Goal: Complete application form

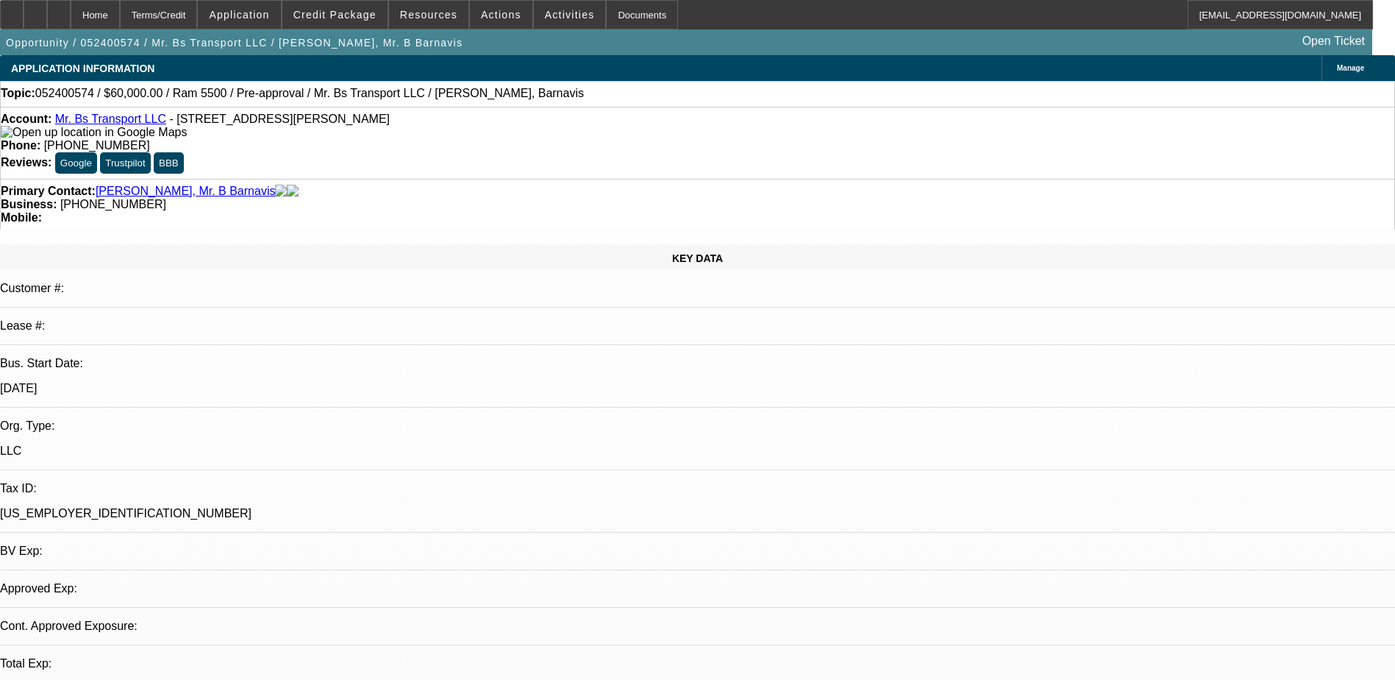
select select "0"
select select "2"
select select "0.1"
select select "0"
select select "2"
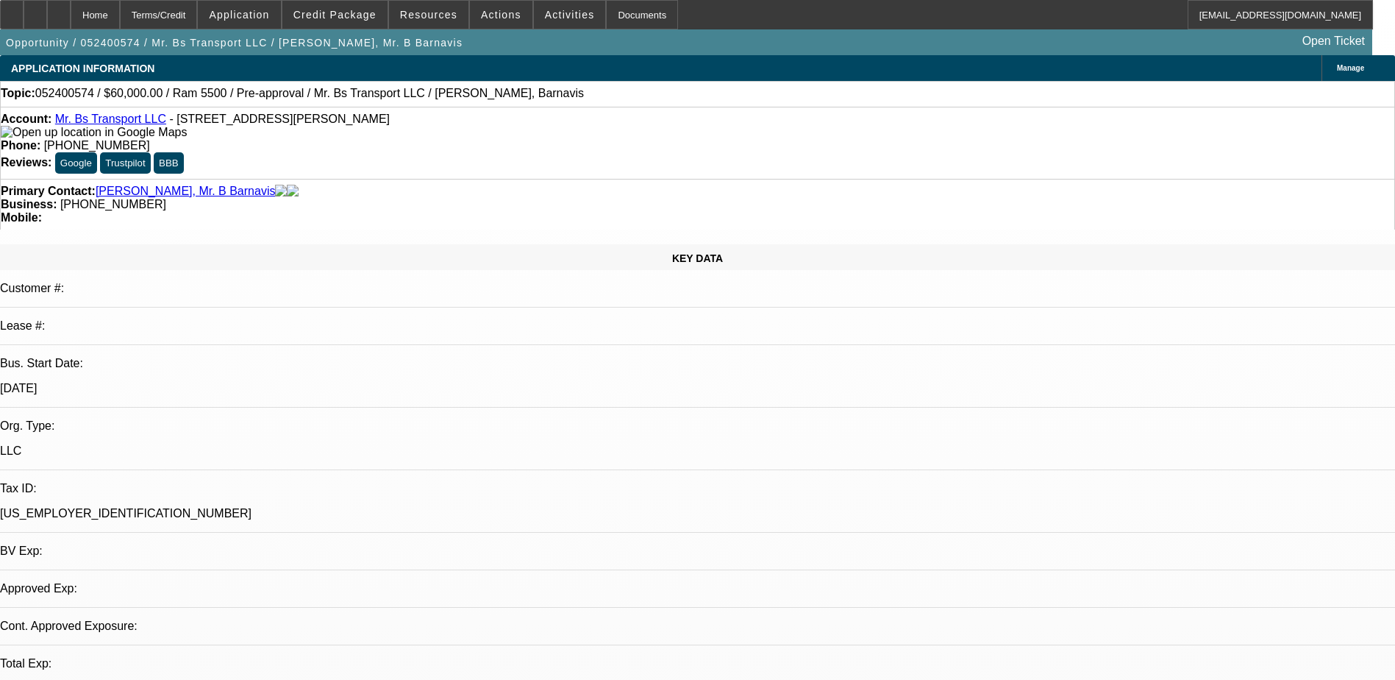
select select "0.1"
select select "1"
select select "2"
select select "4"
select select "1"
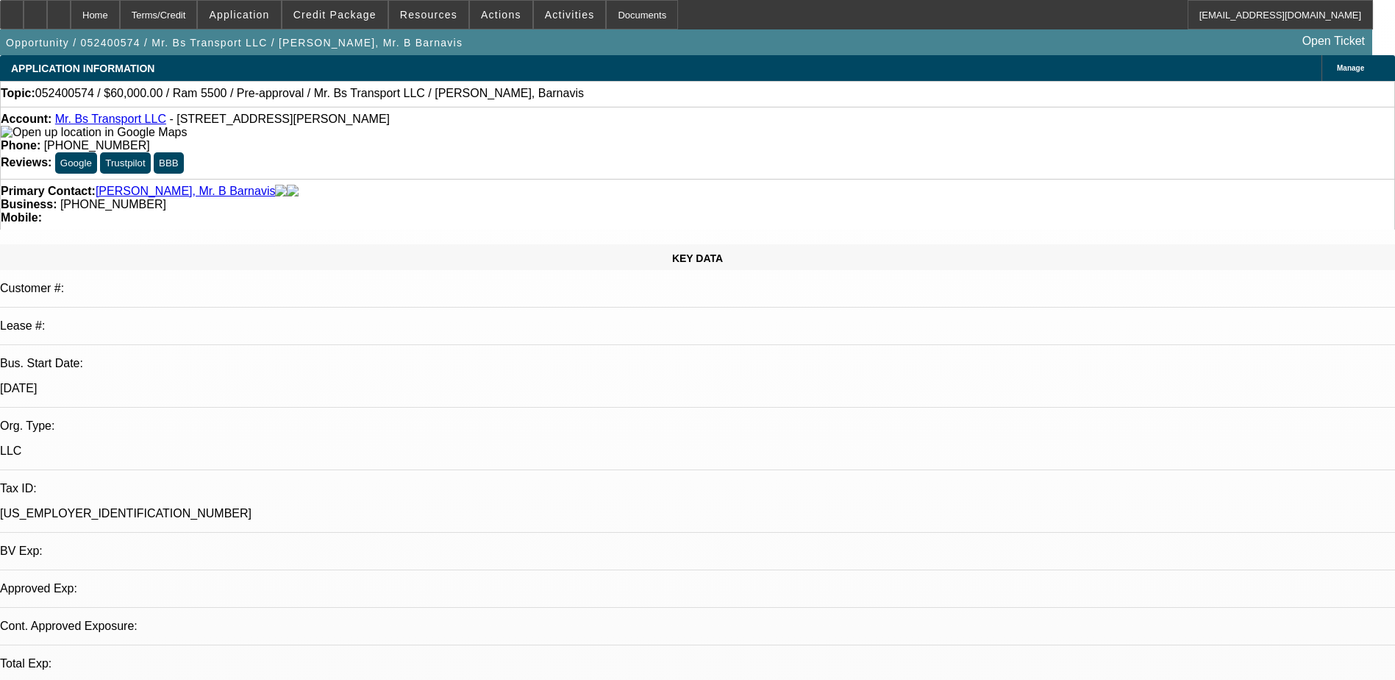
select select "2"
select select "4"
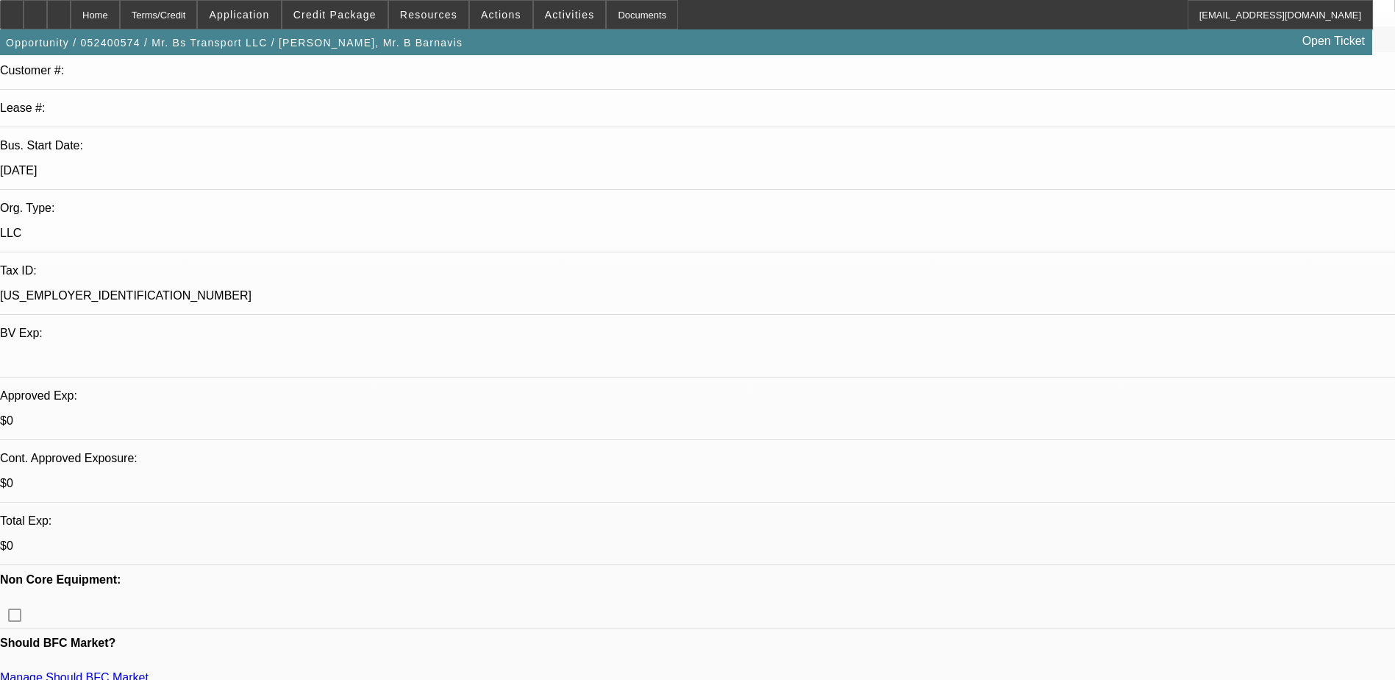
scroll to position [221, 0]
